Goal: Task Accomplishment & Management: Manage account settings

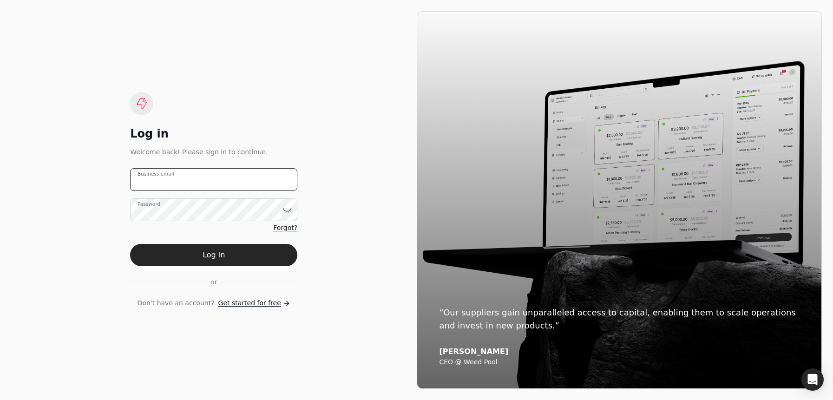
click at [189, 178] on email "Business email" at bounding box center [213, 179] width 167 height 23
type email "F"
type email "[EMAIL_ADDRESS][DOMAIN_NAME]"
click at [279, 247] on button "Log in" at bounding box center [213, 255] width 167 height 22
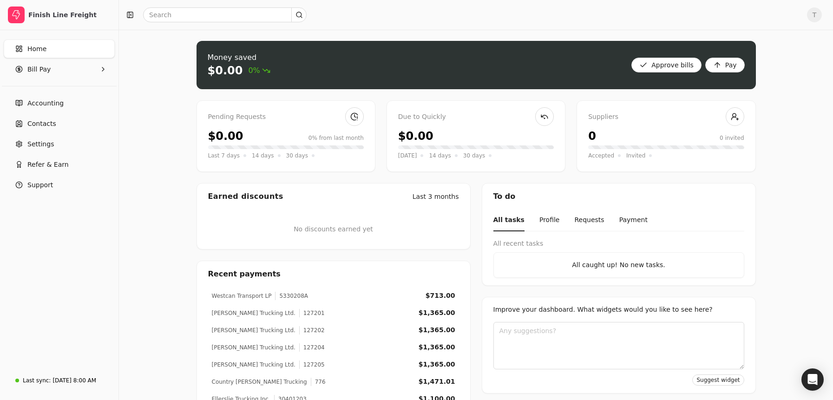
click at [184, 239] on div "Money saved $0.00 0% Approve bills Pay Pending Requests $0.00 0% from last mont…" at bounding box center [476, 254] width 714 height 449
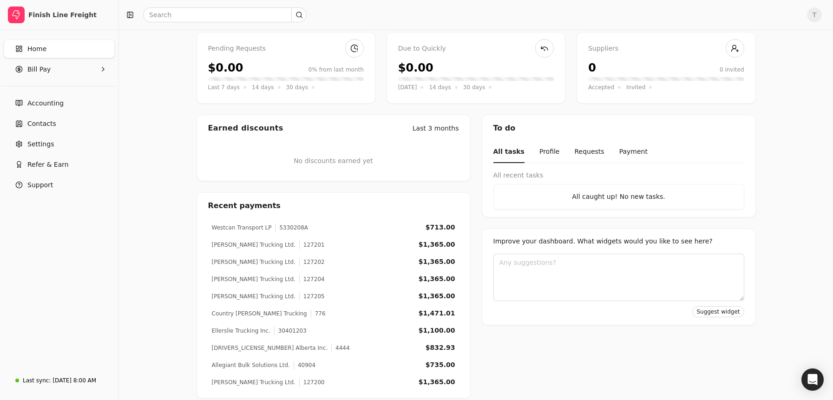
scroll to position [78, 0]
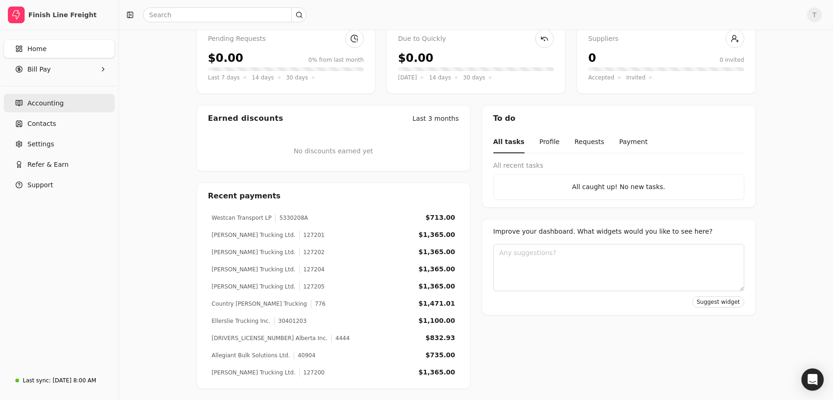
click at [65, 103] on link "Accounting" at bounding box center [59, 103] width 111 height 19
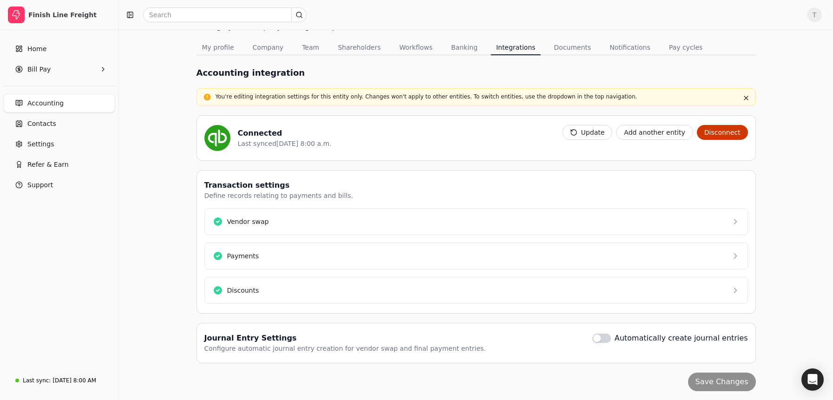
scroll to position [43, 0]
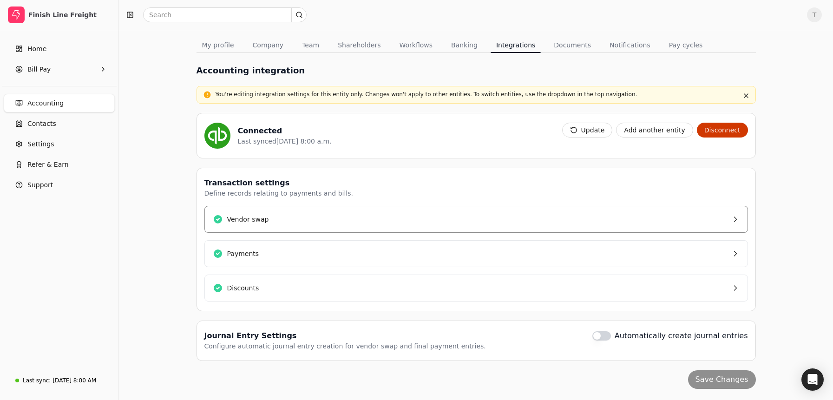
click at [469, 220] on button "Vendor swap" at bounding box center [477, 219] width 544 height 27
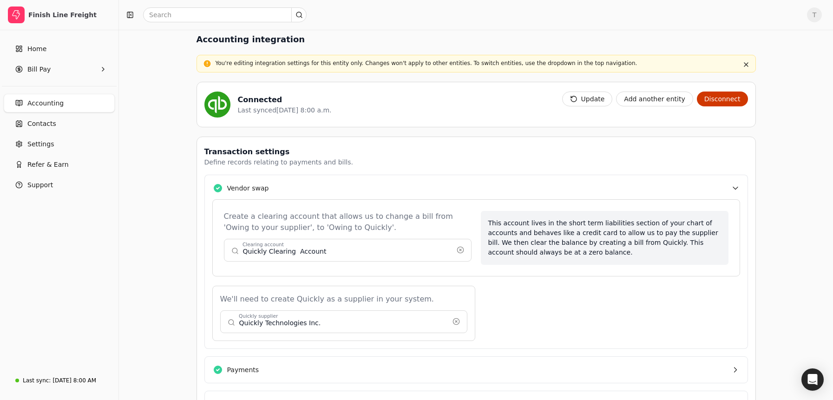
scroll to position [169, 0]
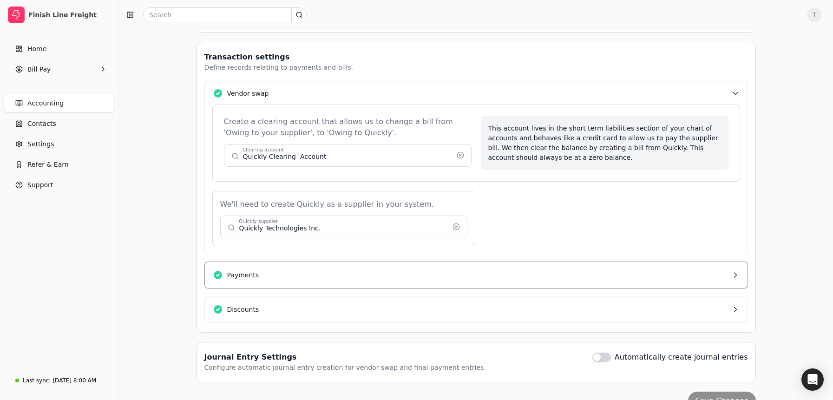
click at [400, 282] on button "Payments" at bounding box center [477, 275] width 544 height 27
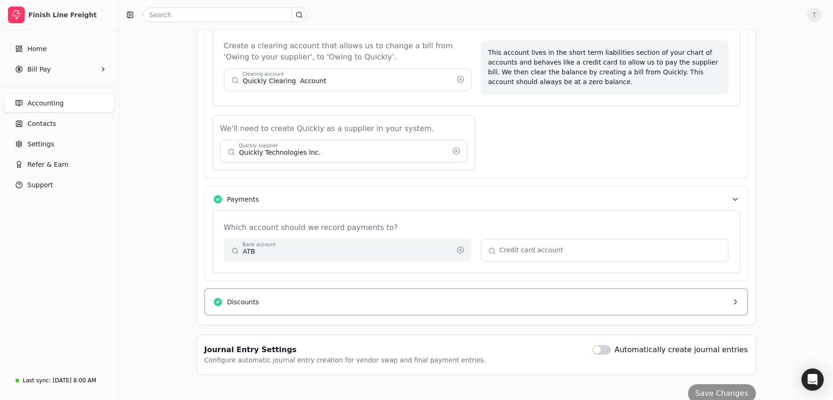
scroll to position [248, 0]
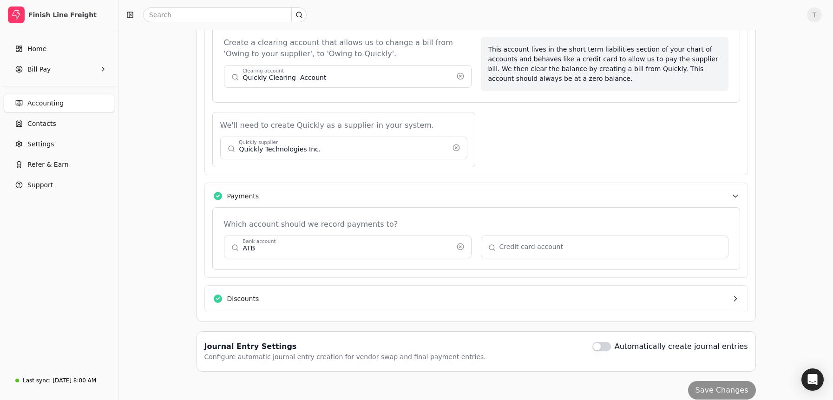
drag, startPoint x: 440, startPoint y: 296, endPoint x: 476, endPoint y: 281, distance: 39.0
click at [440, 296] on button "Discounts" at bounding box center [477, 298] width 544 height 27
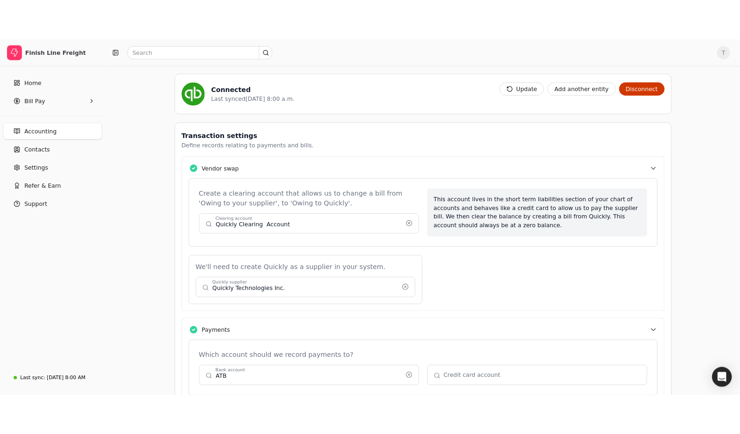
scroll to position [0, 0]
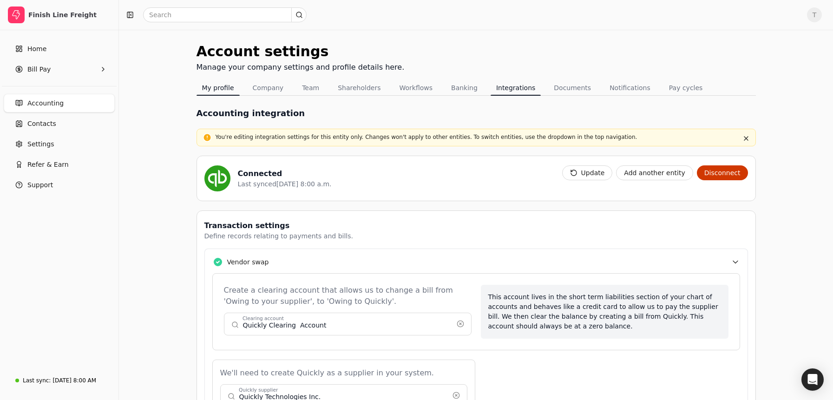
click at [213, 90] on button "My profile" at bounding box center [218, 87] width 43 height 15
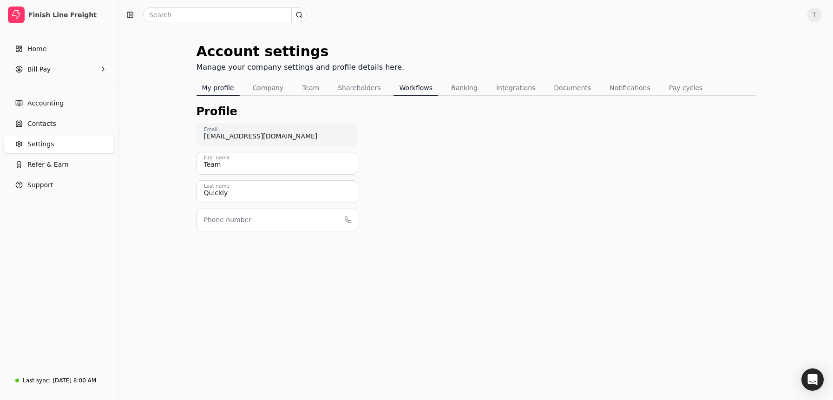
click at [413, 85] on button "Workflows" at bounding box center [416, 87] width 45 height 15
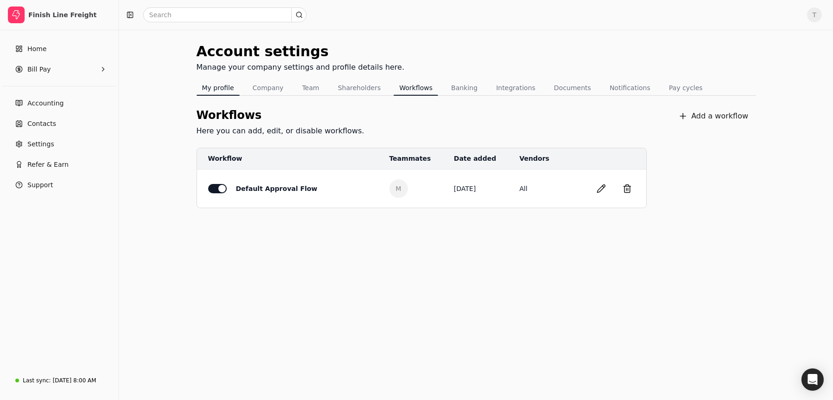
click at [224, 90] on button "My profile" at bounding box center [218, 87] width 43 height 15
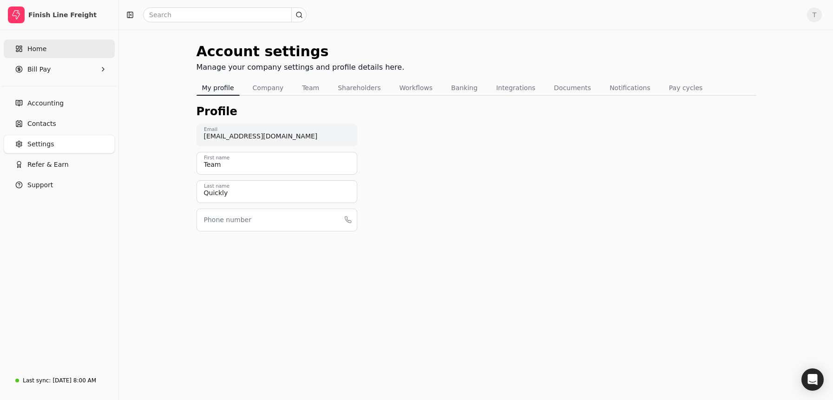
click at [50, 53] on link "Home" at bounding box center [59, 49] width 111 height 19
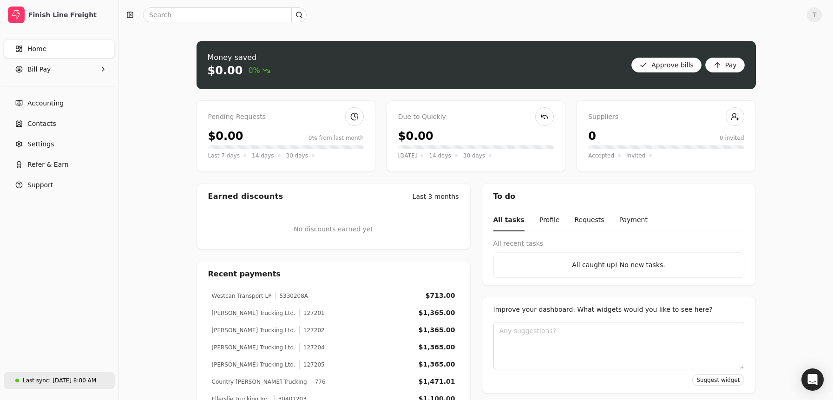
click at [82, 381] on div "[DATE] 8:00 AM" at bounding box center [75, 380] width 44 height 8
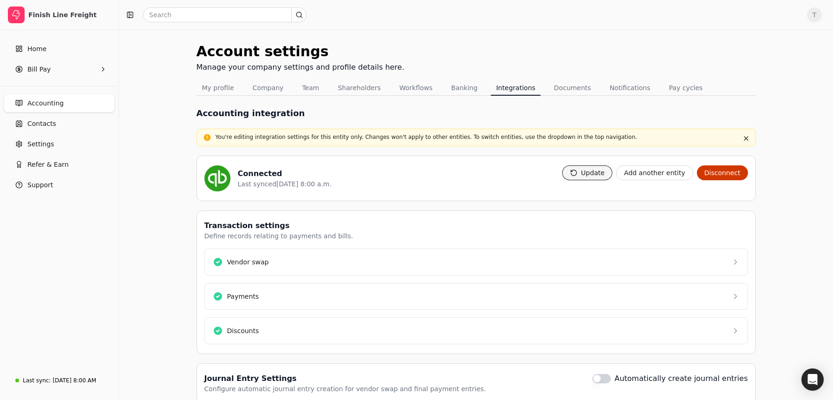
click at [601, 173] on button "Update" at bounding box center [587, 172] width 51 height 15
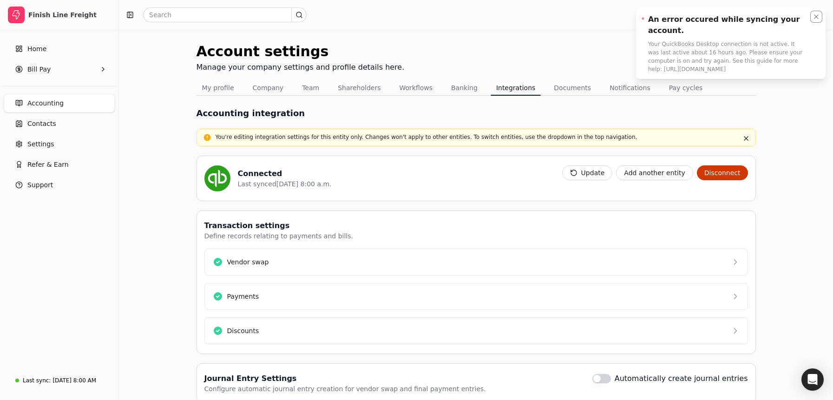
drag, startPoint x: 817, startPoint y: 16, endPoint x: 621, endPoint y: 61, distance: 200.9
click at [817, 16] on icon "Notifications (F8)" at bounding box center [817, 17] width 4 height 4
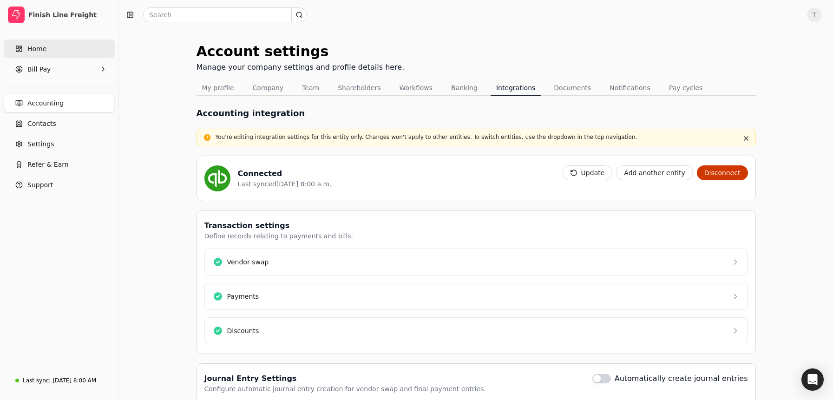
drag, startPoint x: 77, startPoint y: 40, endPoint x: 82, endPoint y: 40, distance: 5.6
click at [77, 40] on link "Home" at bounding box center [59, 49] width 111 height 19
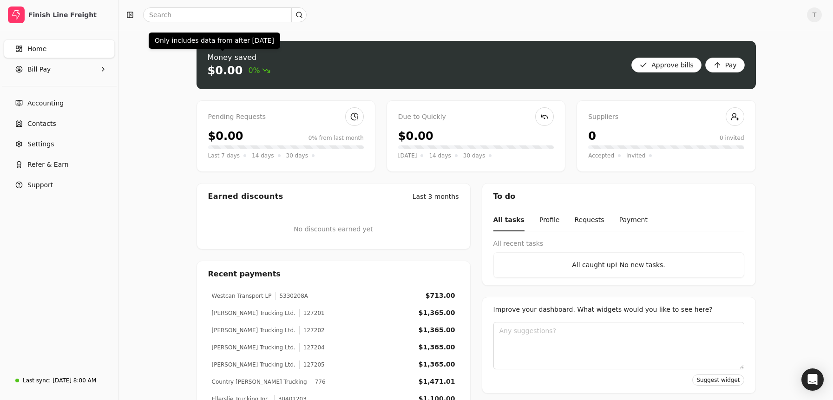
click at [181, 66] on div "Money saved $0.00 0% Approve bills Pay Pending Requests $0.00 0% from last mont…" at bounding box center [476, 254] width 714 height 449
click at [46, 49] on link "Home" at bounding box center [59, 49] width 111 height 19
drag, startPoint x: 152, startPoint y: 56, endPoint x: 157, endPoint y: 9, distance: 47.1
click at [153, 54] on div "Money saved $0.00 0% Approve bills Pay Pending Requests $0.00 0% from last mont…" at bounding box center [476, 254] width 714 height 449
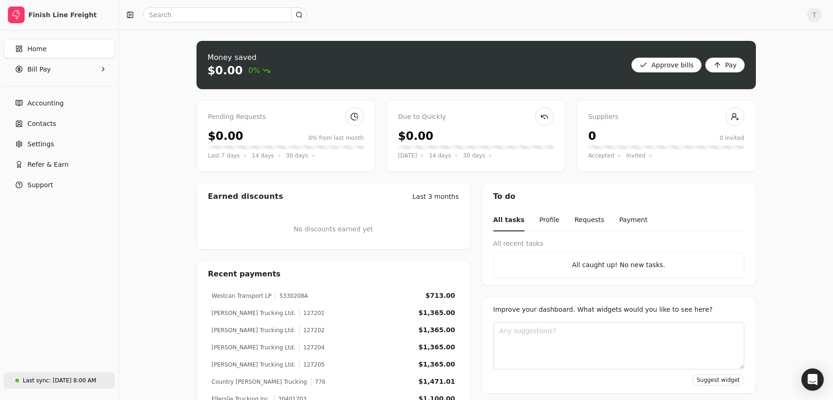
click at [79, 380] on div "[DATE] 8:00 AM" at bounding box center [75, 380] width 44 height 8
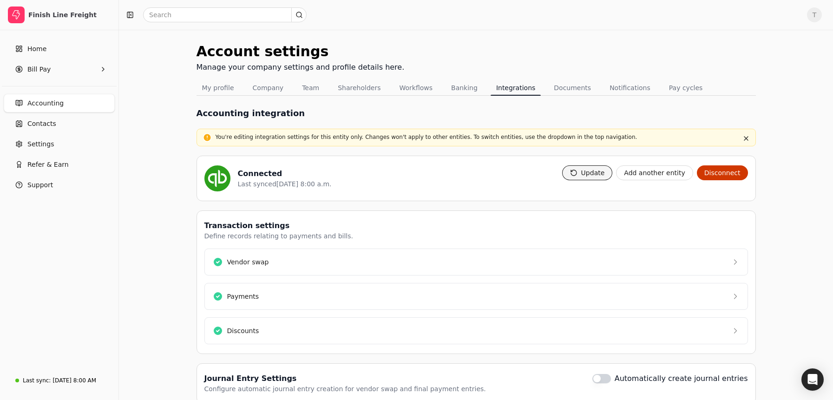
click at [589, 175] on button "Update" at bounding box center [587, 172] width 51 height 15
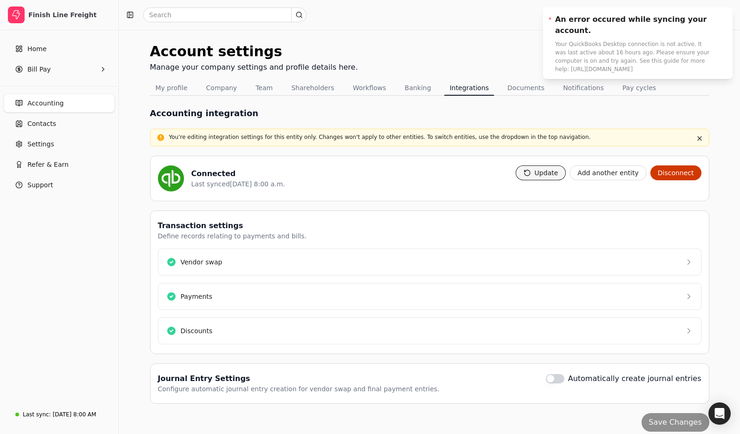
click at [556, 177] on button "Update" at bounding box center [541, 172] width 51 height 15
click at [723, 15] on icon "Notifications (F8)" at bounding box center [723, 16] width 7 height 7
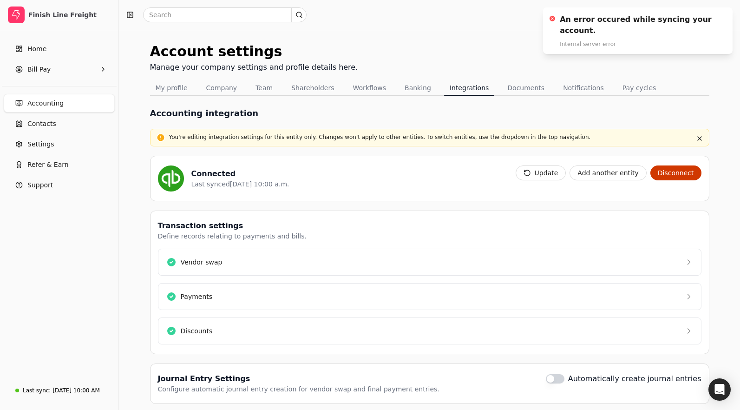
click at [495, 37] on div "Account settings Manage your company settings and profile details here. My prof…" at bounding box center [429, 236] width 621 height 413
click at [553, 173] on button "Update" at bounding box center [541, 172] width 51 height 15
click at [416, 115] on div "Accounting integration" at bounding box center [430, 113] width 560 height 13
click at [49, 46] on link "Home" at bounding box center [59, 49] width 111 height 19
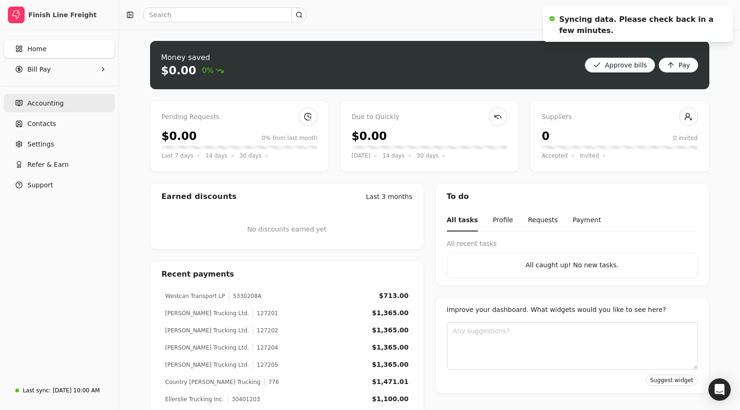
click at [53, 103] on span "Accounting" at bounding box center [45, 104] width 36 height 10
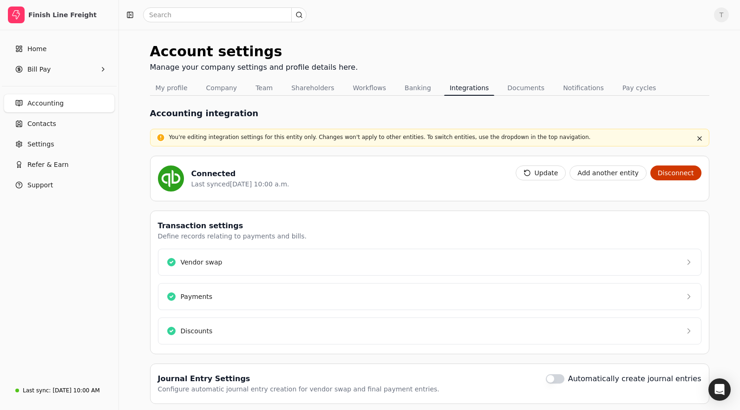
click at [52, 103] on span "Accounting" at bounding box center [45, 104] width 36 height 10
click at [50, 100] on span "Accounting" at bounding box center [45, 104] width 36 height 10
drag, startPoint x: 138, startPoint y: 70, endPoint x: 108, endPoint y: 72, distance: 29.3
click at [138, 70] on div "Account settings Manage your company settings and profile details here. My prof…" at bounding box center [429, 236] width 621 height 413
drag, startPoint x: 54, startPoint y: 102, endPoint x: 79, endPoint y: 106, distance: 24.5
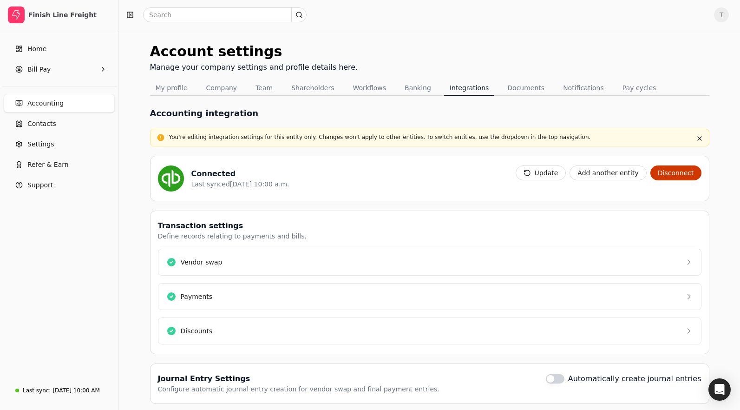
click at [54, 102] on span "Accounting" at bounding box center [45, 104] width 36 height 10
drag, startPoint x: 473, startPoint y: 45, endPoint x: 450, endPoint y: 42, distance: 23.4
click at [472, 45] on div "Account settings Manage your company settings and profile details here." at bounding box center [430, 61] width 560 height 40
drag, startPoint x: 40, startPoint y: 104, endPoint x: 46, endPoint y: 103, distance: 6.1
click at [39, 104] on span "Accounting" at bounding box center [45, 104] width 36 height 10
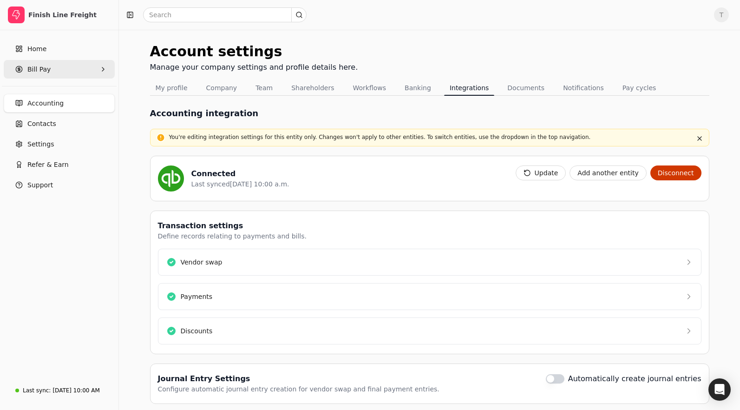
click at [40, 66] on span "Bill Pay" at bounding box center [38, 70] width 23 height 10
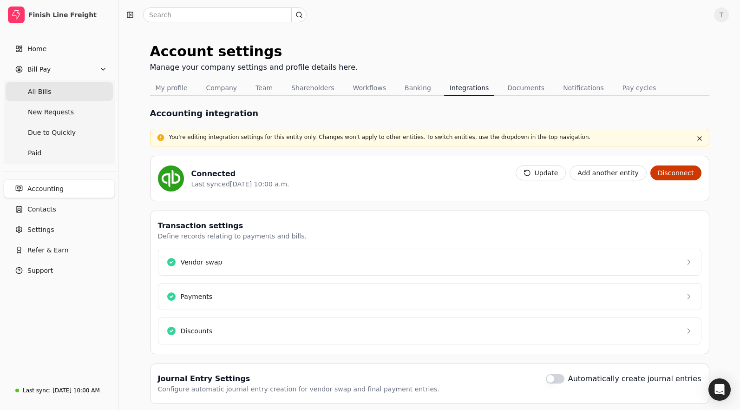
click at [63, 90] on Bills "All Bills" at bounding box center [59, 91] width 107 height 19
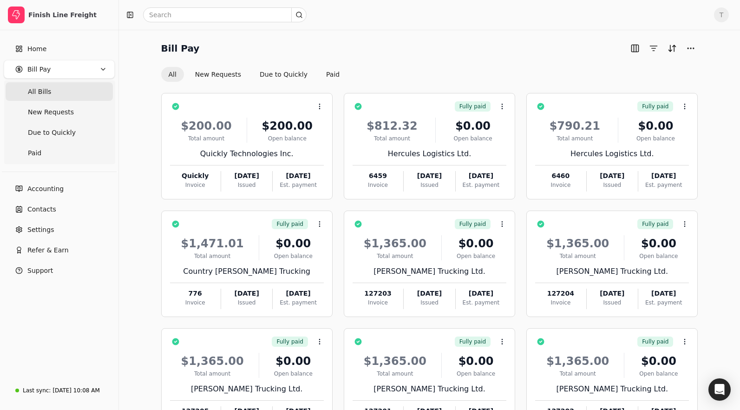
click at [344, 58] on div "Bill Pay All New Requests Due to Quickly Paid" at bounding box center [429, 61] width 537 height 41
click at [283, 51] on div "Bill Pay" at bounding box center [429, 48] width 537 height 15
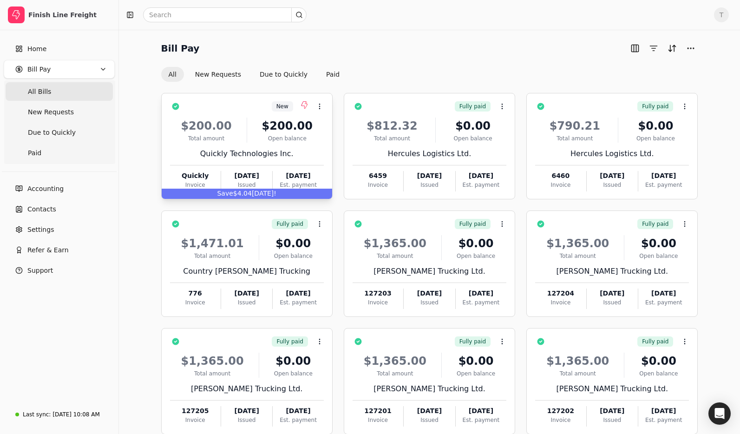
click at [240, 102] on div "New Context Menu Button" at bounding box center [253, 107] width 141 height 16
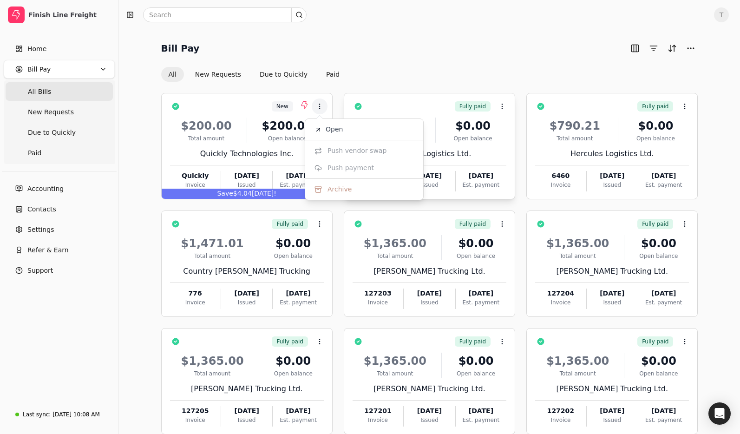
click at [367, 129] on li "Open" at bounding box center [364, 129] width 114 height 17
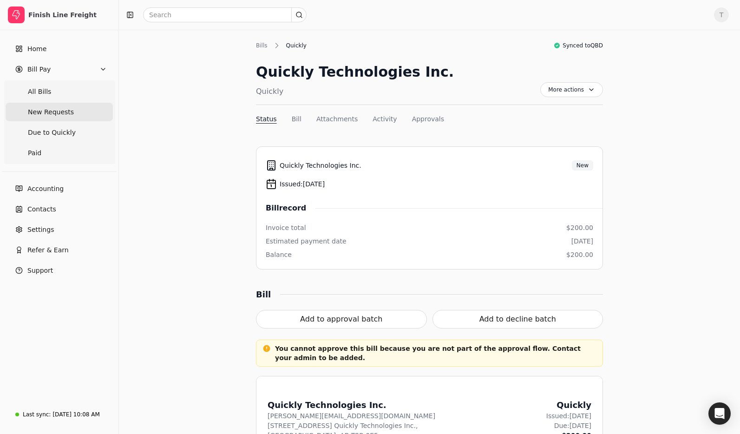
click at [55, 111] on span "New Requests" at bounding box center [51, 112] width 46 height 10
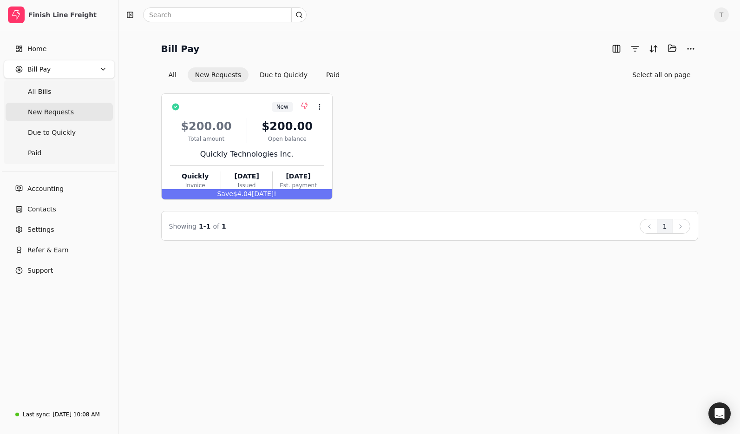
click at [625, 147] on div "New Context Menu Button $200.00 Total amount $200.00 Open balance Quickly Techn…" at bounding box center [429, 146] width 537 height 106
click at [500, 162] on div "New Context Menu Button $200.00 Total amount $200.00 Open balance Quickly Techn…" at bounding box center [429, 146] width 537 height 106
click at [723, 16] on span "T" at bounding box center [721, 14] width 15 height 15
drag, startPoint x: 685, startPoint y: 64, endPoint x: 567, endPoint y: 81, distance: 119.3
click at [685, 64] on link "Sign Out" at bounding box center [677, 69] width 100 height 15
